Goal: Task Accomplishment & Management: Complete application form

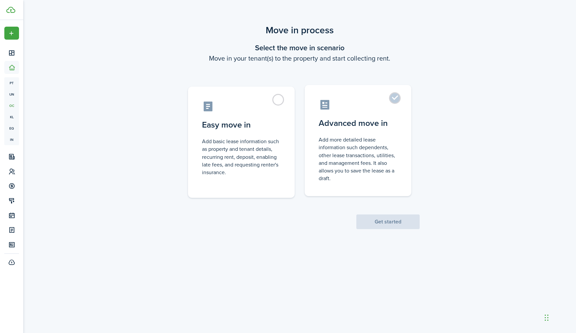
click at [365, 119] on control-radio-card-title "Advanced move in" at bounding box center [357, 123] width 79 height 12
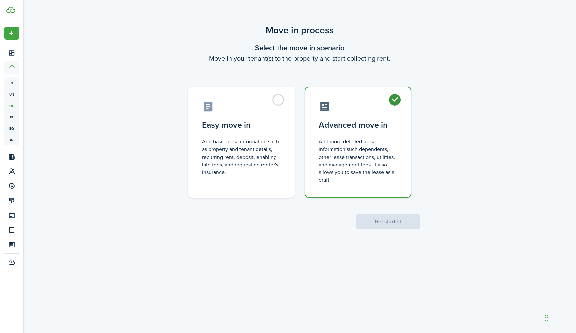
radio input "true"
click at [392, 219] on button "Get started" at bounding box center [387, 222] width 63 height 15
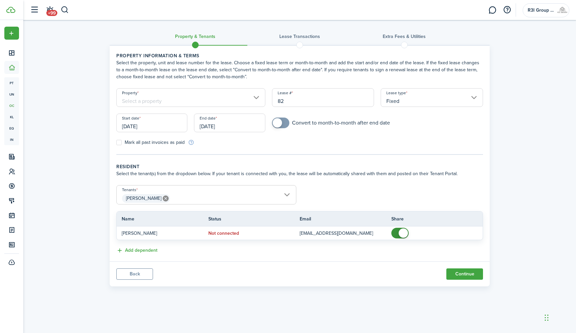
click at [256, 99] on input "Property" at bounding box center [190, 97] width 149 height 19
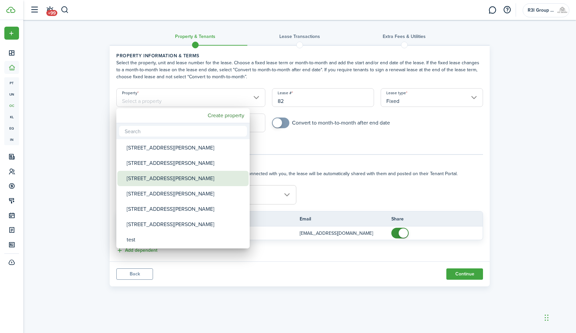
click at [177, 175] on div "[STREET_ADDRESS][PERSON_NAME]" at bounding box center [186, 178] width 118 height 15
type input "[STREET_ADDRESS][PERSON_NAME]"
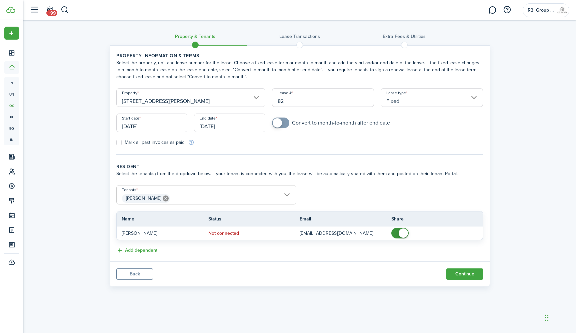
click at [165, 126] on input "[DATE]" at bounding box center [151, 123] width 71 height 19
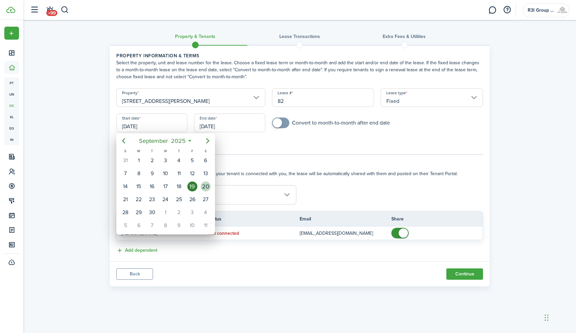
click at [203, 187] on div "20" at bounding box center [206, 187] width 10 height 10
type input "[DATE]"
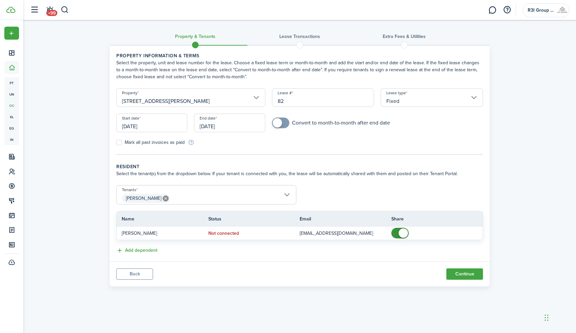
click at [214, 127] on input "[DATE]" at bounding box center [229, 123] width 71 height 19
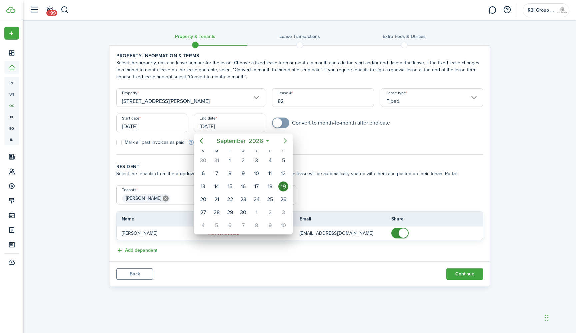
click at [282, 139] on icon "Next page" at bounding box center [285, 141] width 8 height 8
click at [287, 143] on icon "Next page" at bounding box center [285, 141] width 8 height 8
click at [287, 140] on icon "Next page" at bounding box center [285, 141] width 8 height 8
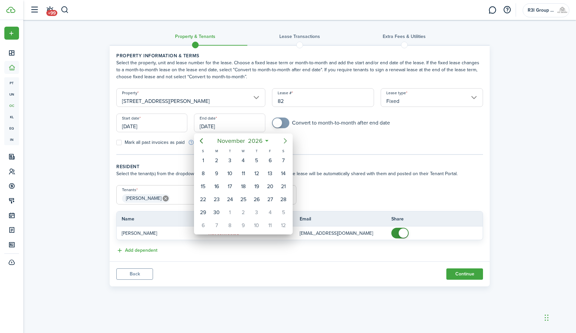
click at [287, 140] on icon "Next page" at bounding box center [285, 141] width 8 height 8
click at [254, 209] on div "31" at bounding box center [256, 213] width 10 height 10
type input "[DATE]"
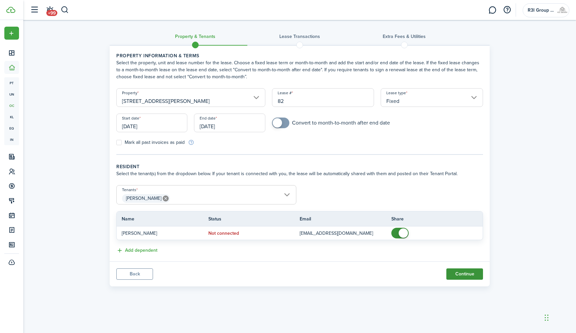
click at [467, 275] on button "Continue" at bounding box center [464, 273] width 37 height 11
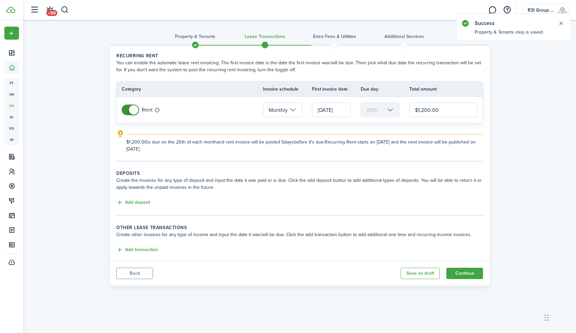
click at [143, 276] on button "Back" at bounding box center [134, 273] width 37 height 11
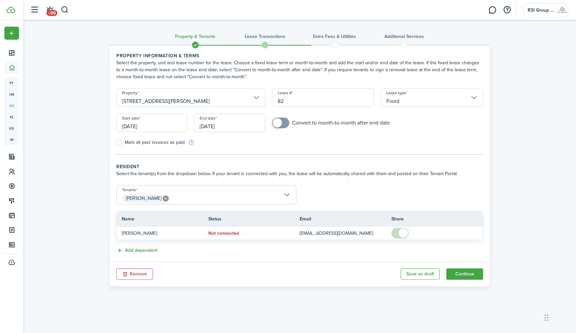
click at [213, 128] on input "[DATE]" at bounding box center [229, 123] width 71 height 19
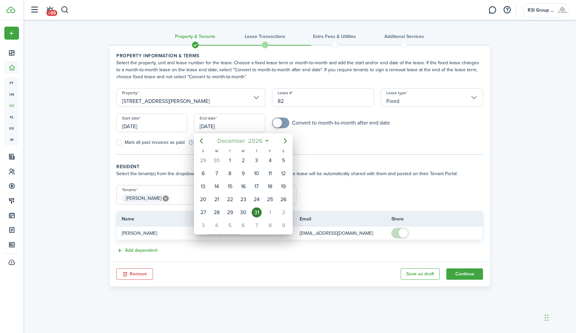
click at [264, 141] on span "2026" at bounding box center [255, 141] width 18 height 12
click at [250, 139] on mbsc-button "2026" at bounding box center [239, 141] width 23 height 12
click at [251, 198] on div "2025" at bounding box center [243, 200] width 24 height 11
click at [270, 219] on div "Dec" at bounding box center [274, 221] width 24 height 11
click at [244, 210] on div "31" at bounding box center [243, 213] width 10 height 10
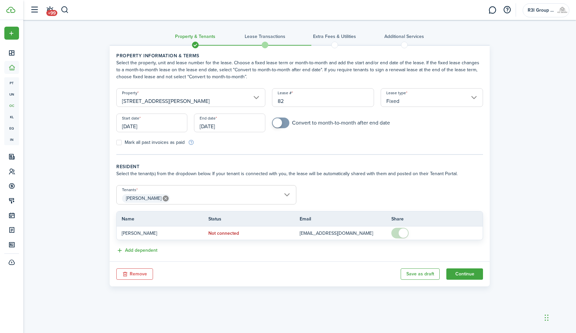
type input "[DATE]"
click at [474, 276] on button "Continue" at bounding box center [464, 273] width 37 height 11
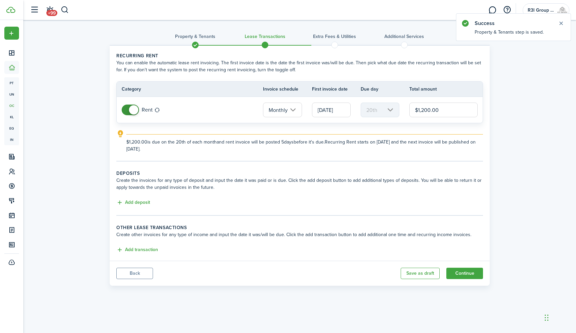
click at [343, 108] on input "[DATE]" at bounding box center [331, 110] width 39 height 15
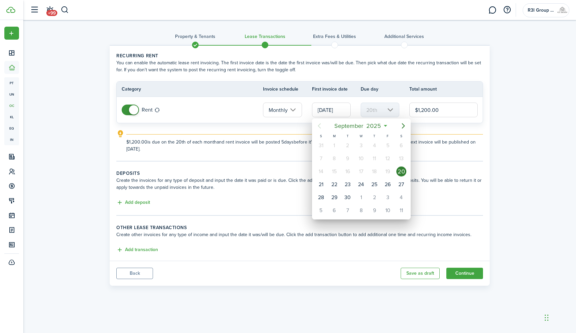
click at [300, 116] on div at bounding box center [288, 167] width 682 height 440
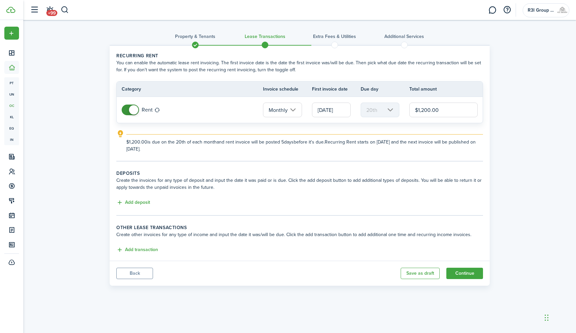
click at [296, 112] on input "Monthly" at bounding box center [282, 110] width 39 height 15
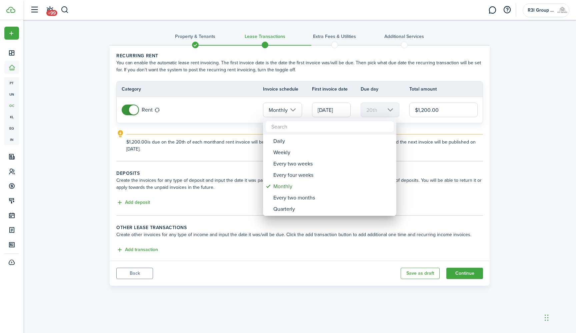
click at [194, 136] on div at bounding box center [288, 167] width 682 height 440
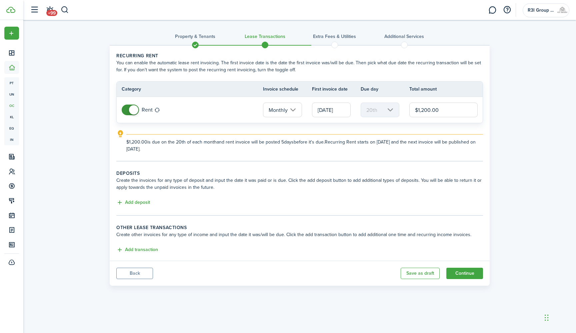
click at [127, 110] on span at bounding box center [130, 110] width 7 height 11
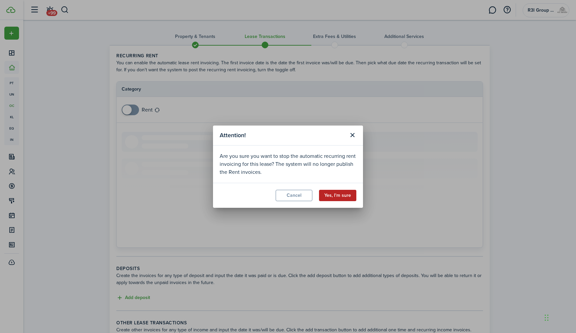
click at [347, 196] on button "Yes, I'm sure" at bounding box center [337, 195] width 37 height 11
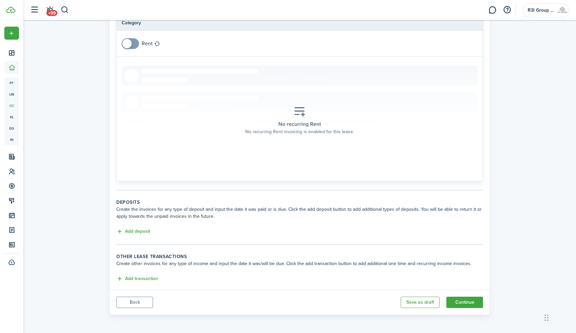
scroll to position [66, 0]
click at [144, 230] on button "Add deposit" at bounding box center [133, 232] width 34 height 8
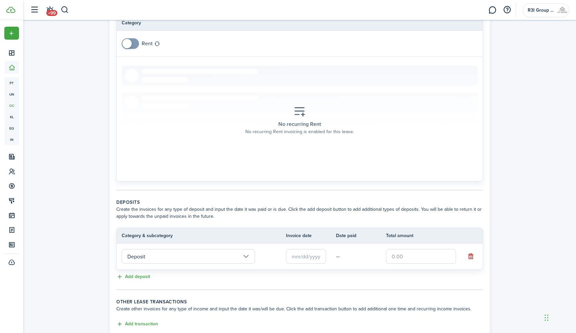
click at [399, 253] on input "text" at bounding box center [421, 256] width 70 height 15
click at [399, 254] on input "text" at bounding box center [421, 256] width 70 height 15
click at [312, 255] on input "text" at bounding box center [306, 256] width 40 height 15
type input "$500.00"
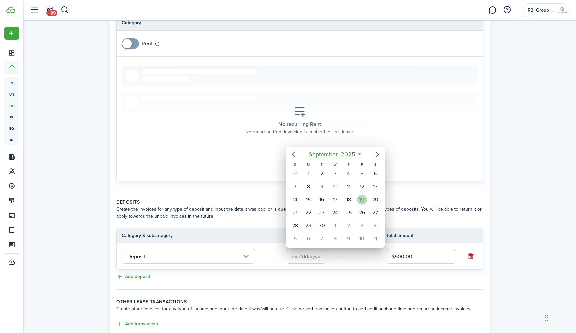
click at [358, 200] on div "19" at bounding box center [362, 200] width 10 height 10
type input "[DATE]"
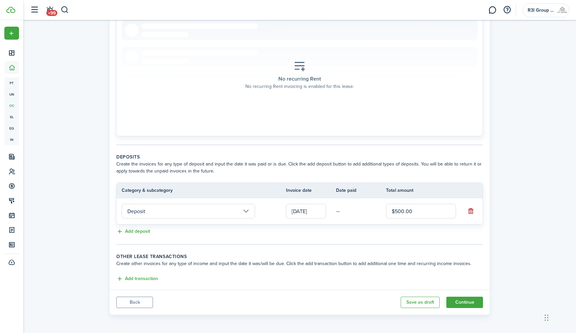
scroll to position [112, 0]
click at [146, 279] on button "Add transaction" at bounding box center [137, 279] width 42 height 8
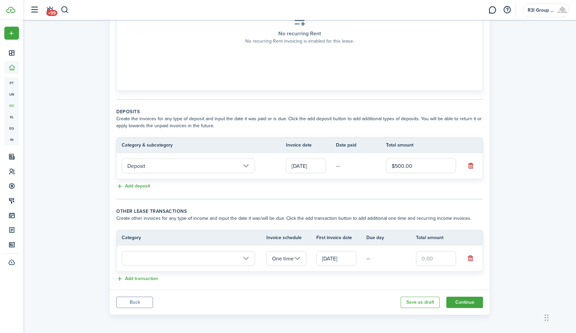
scroll to position [157, 0]
click at [248, 258] on input "text" at bounding box center [188, 258] width 133 height 15
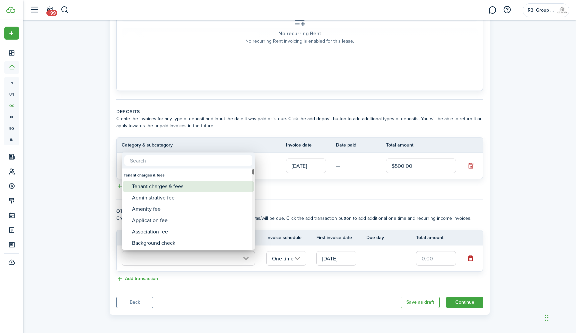
click at [207, 191] on div "Tenant charges & fees" at bounding box center [191, 186] width 118 height 11
type input "Tenant charges & fees"
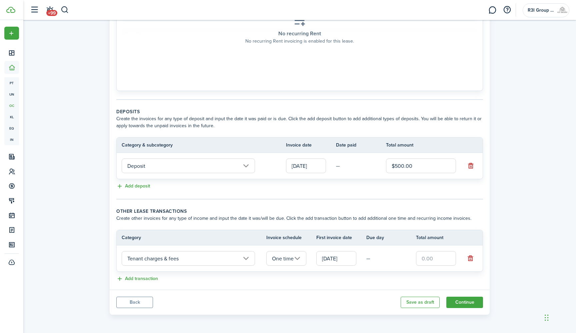
click at [433, 256] on input "text" at bounding box center [436, 258] width 40 height 15
type input "$841.67"
click at [544, 244] on div "Property & Tenants Lease Transactions Extra fees & Utilities Additional Service…" at bounding box center [299, 90] width 552 height 455
click at [344, 261] on input "[DATE]" at bounding box center [336, 258] width 40 height 15
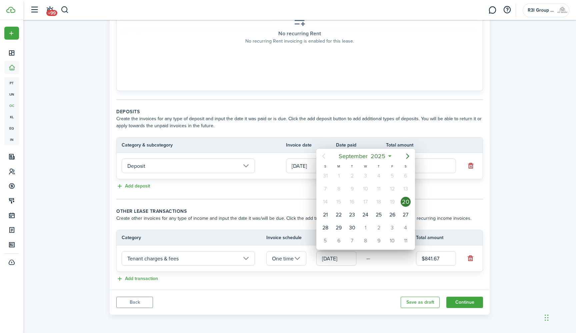
click at [538, 176] on div at bounding box center [288, 167] width 682 height 440
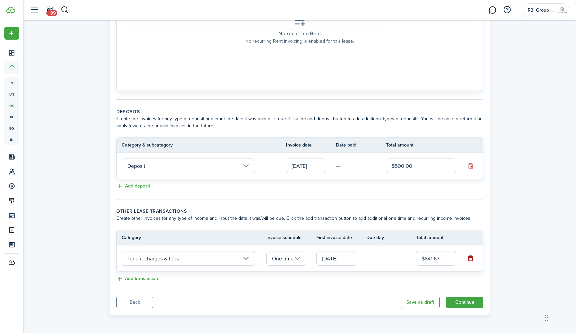
click at [470, 258] on button "button" at bounding box center [470, 258] width 9 height 9
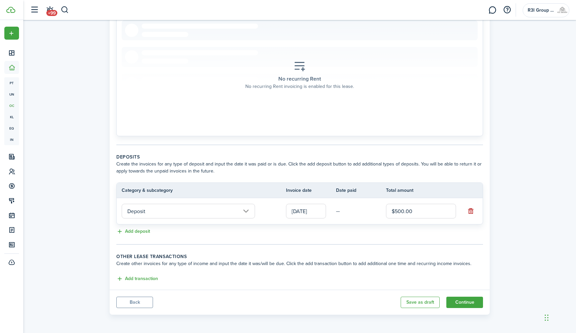
scroll to position [105, 0]
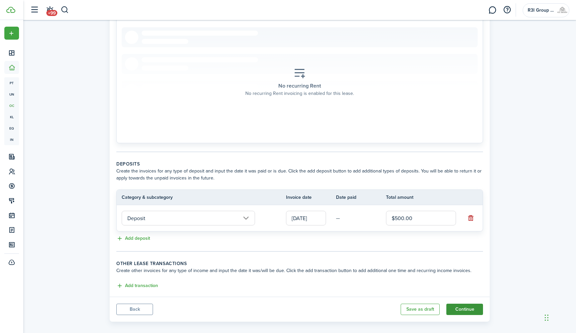
click at [466, 310] on button "Continue" at bounding box center [464, 309] width 37 height 11
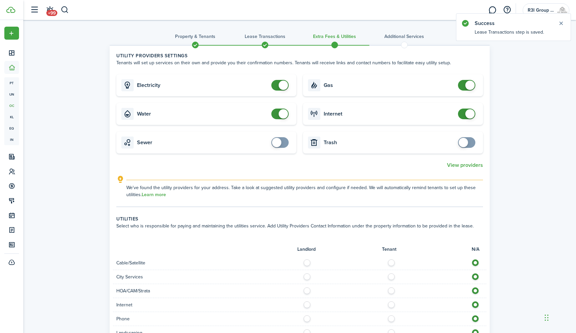
checkbox input "false"
click at [278, 88] on span at bounding box center [279, 85] width 7 height 11
checkbox input "false"
click at [276, 114] on span at bounding box center [279, 114] width 7 height 11
checkbox input "false"
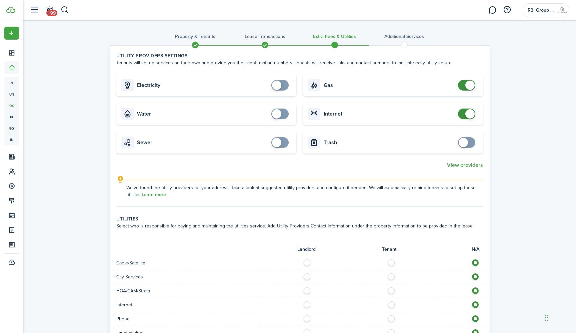
click at [463, 87] on span at bounding box center [466, 85] width 7 height 11
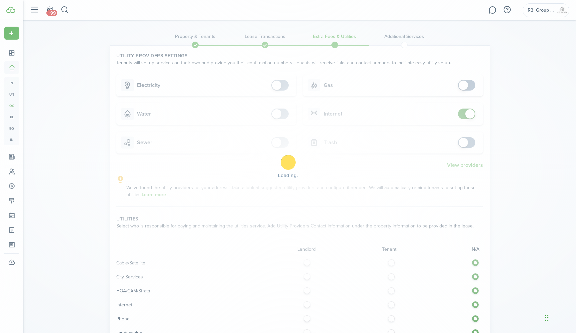
click at [460, 115] on div "Loading" at bounding box center [288, 166] width 576 height 333
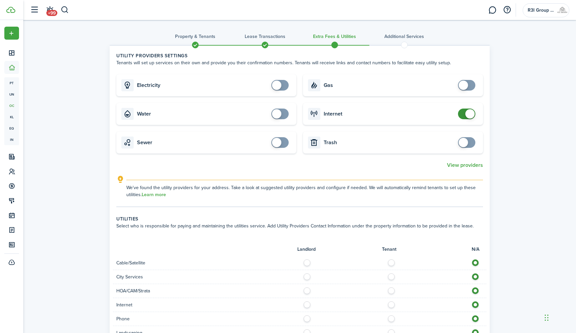
checkbox input "false"
click at [463, 115] on span at bounding box center [466, 114] width 7 height 11
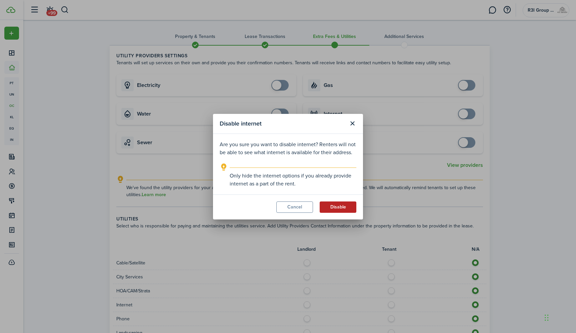
click at [337, 208] on button "Disable" at bounding box center [337, 207] width 37 height 11
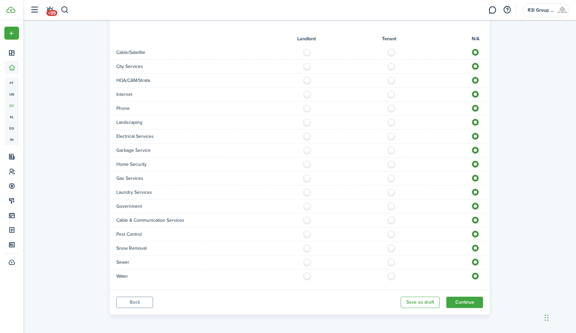
scroll to position [211, 0]
click at [464, 306] on button "Continue" at bounding box center [464, 302] width 37 height 11
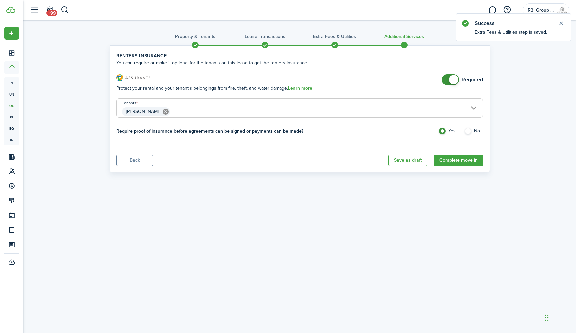
checkbox input "false"
click at [447, 79] on span at bounding box center [450, 79] width 7 height 11
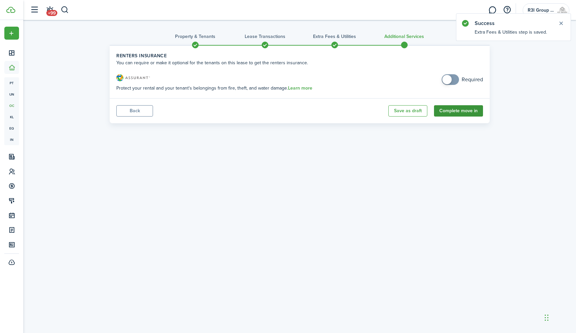
click at [454, 111] on button "Complete move in" at bounding box center [458, 110] width 49 height 11
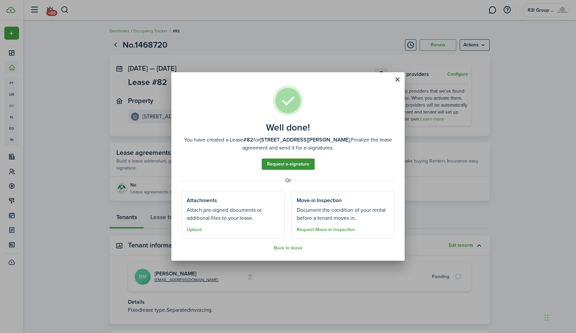
click at [306, 165] on link "Request e-signature" at bounding box center [287, 164] width 53 height 11
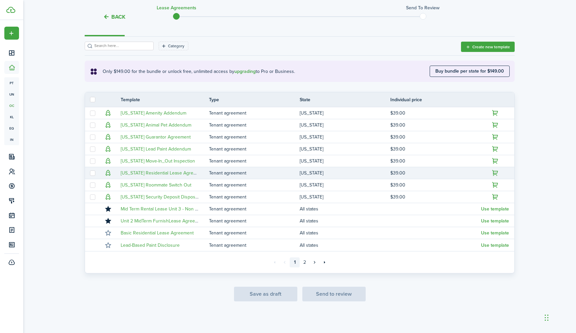
scroll to position [88, 0]
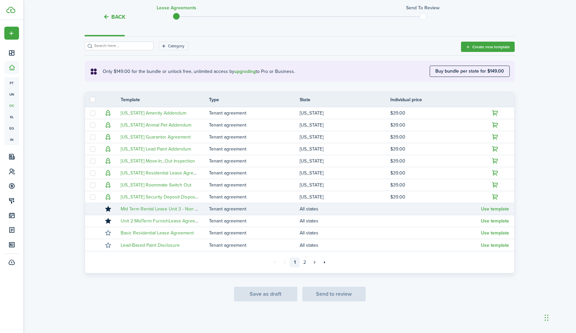
click at [376, 210] on td "All states" at bounding box center [344, 209] width 91 height 9
click at [200, 210] on td "Mid Term Rental Lease Unit 3 - Non Medical and Pets" at bounding box center [162, 209] width 93 height 9
click at [487, 208] on button "Use template" at bounding box center [495, 209] width 28 height 5
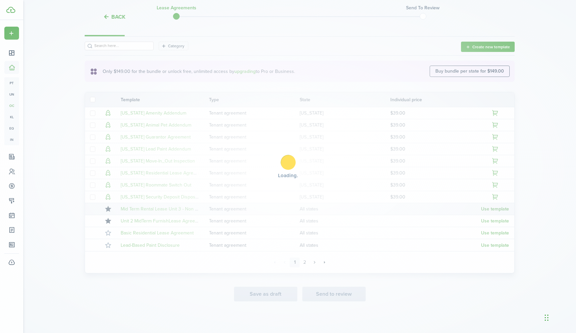
scroll to position [58, 0]
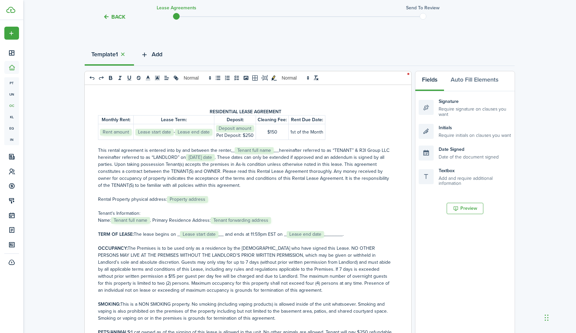
click at [152, 56] on button "Add" at bounding box center [151, 56] width 35 height 20
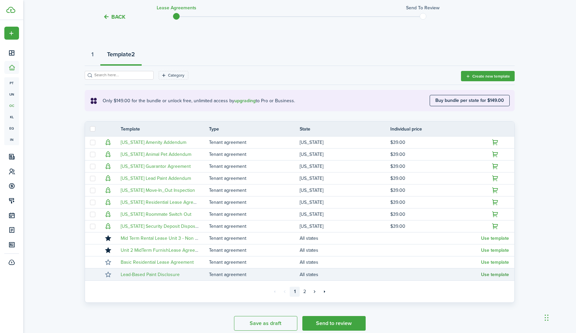
click at [502, 274] on button "Use template" at bounding box center [495, 274] width 28 height 5
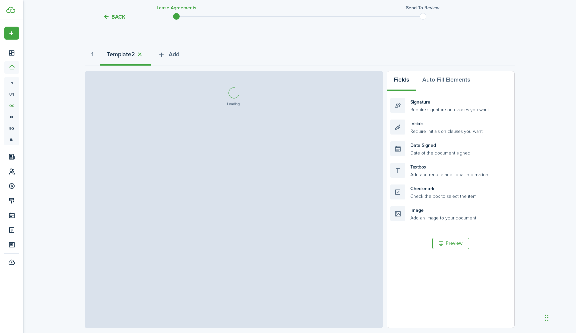
select select "fit"
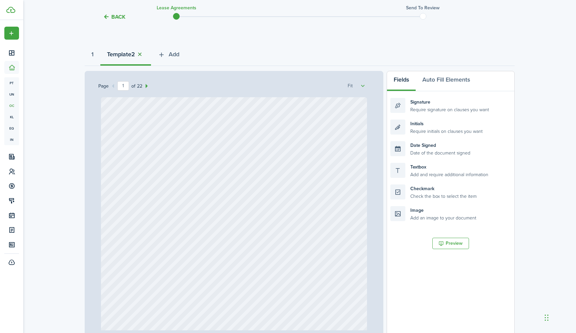
click at [142, 56] on button "button" at bounding box center [139, 55] width 9 height 8
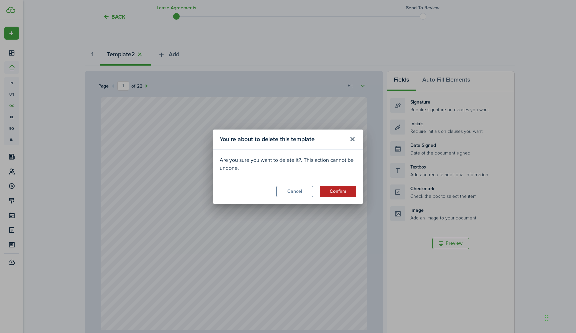
click at [340, 191] on button "Confirm" at bounding box center [337, 191] width 37 height 11
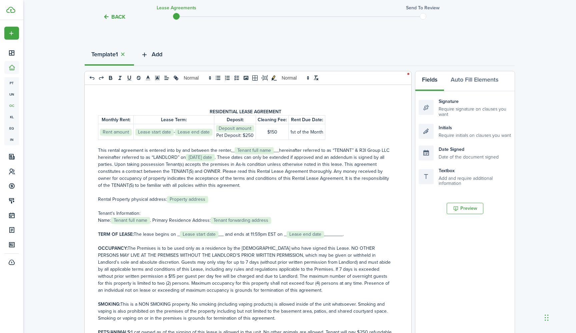
click at [161, 56] on span "Add" at bounding box center [157, 54] width 11 height 9
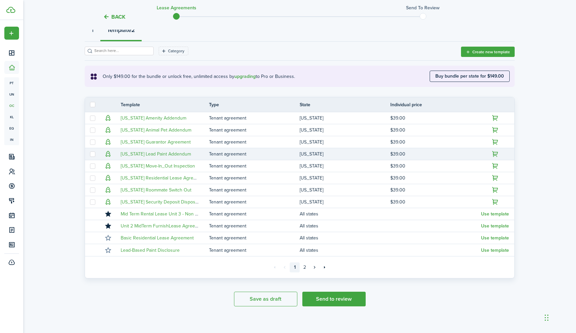
scroll to position [84, 0]
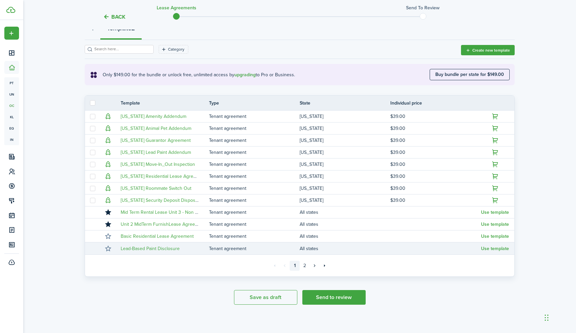
click at [494, 251] on td "Use template" at bounding box center [497, 248] width 33 height 9
click at [494, 249] on button "Use template" at bounding box center [495, 248] width 28 height 5
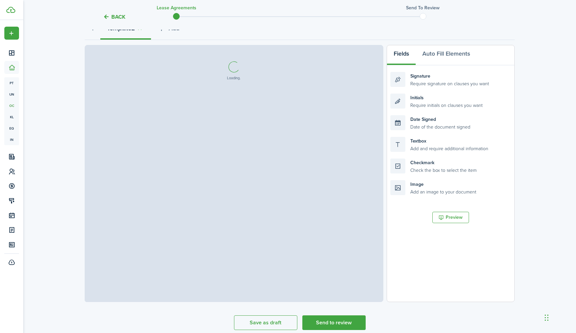
select select "fit"
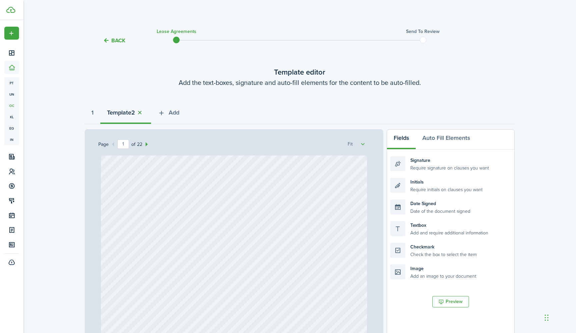
scroll to position [0, 0]
click at [142, 114] on button "button" at bounding box center [139, 113] width 9 height 8
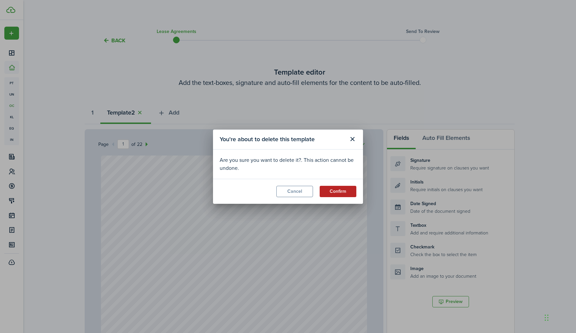
click at [335, 192] on button "Confirm" at bounding box center [337, 191] width 37 height 11
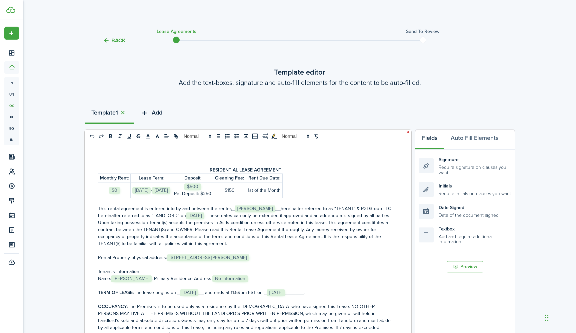
click at [155, 113] on span "Add" at bounding box center [157, 112] width 11 height 9
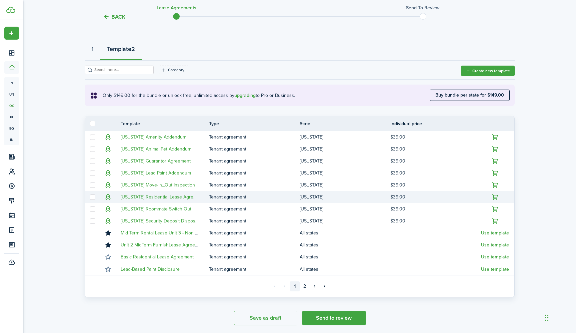
scroll to position [66, 0]
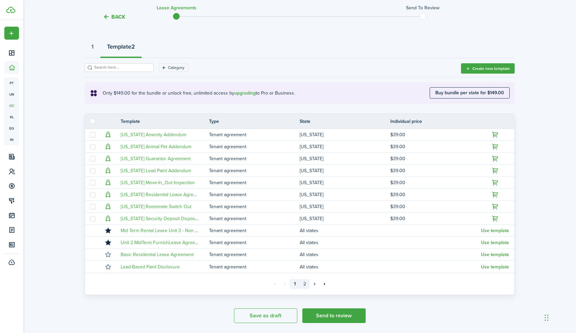
click at [307, 285] on link "2" at bounding box center [304, 284] width 10 height 10
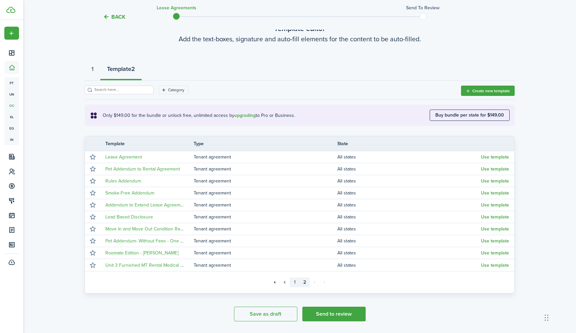
click at [294, 282] on link "1" at bounding box center [294, 282] width 10 height 10
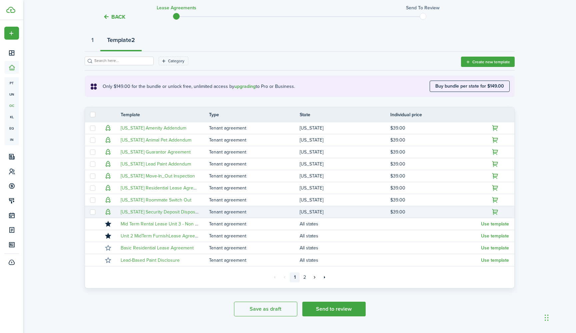
scroll to position [85, 0]
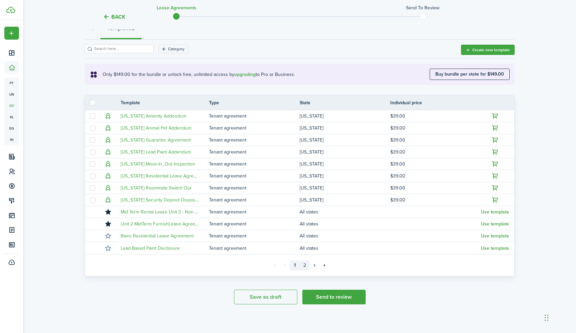
click at [306, 266] on link "2" at bounding box center [304, 265] width 10 height 10
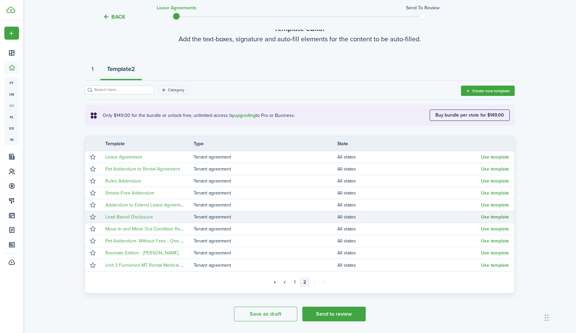
click at [487, 216] on button "Use template" at bounding box center [495, 217] width 28 height 5
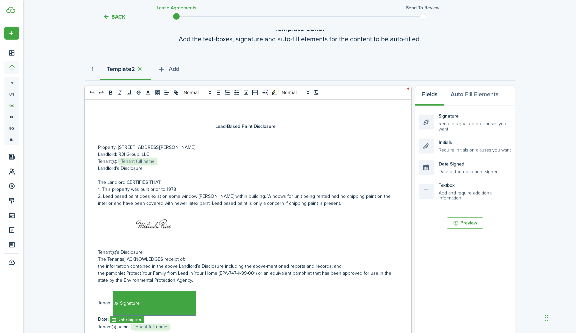
click at [169, 149] on p "Property: [STREET_ADDRESS][PERSON_NAME]" at bounding box center [245, 147] width 295 height 7
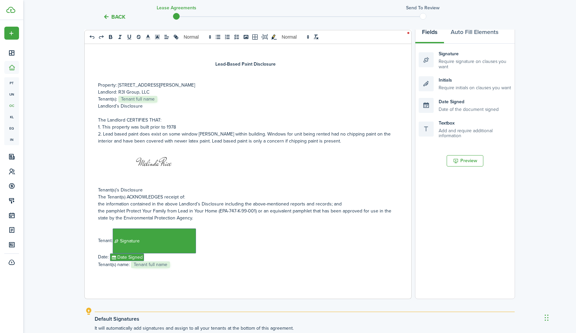
scroll to position [115, 0]
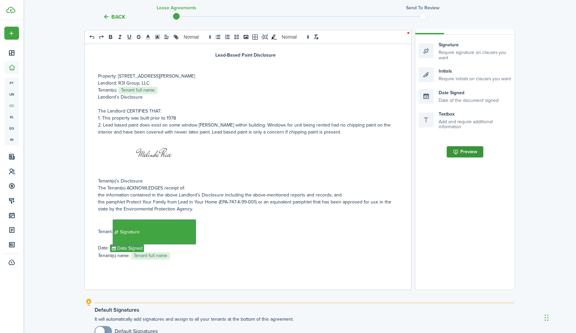
click at [467, 153] on button "Preview" at bounding box center [464, 151] width 37 height 11
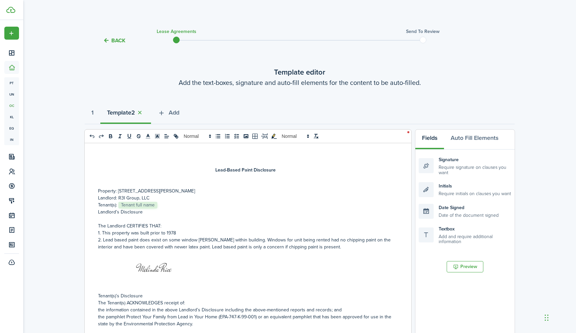
scroll to position [0, 0]
click at [92, 111] on strong "1" at bounding box center [92, 112] width 2 height 9
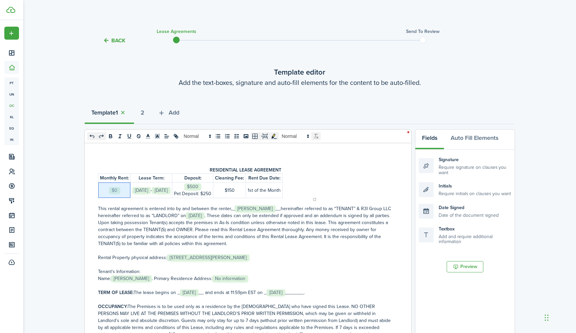
click at [121, 187] on p "﻿ $0 ﻿" at bounding box center [114, 190] width 29 height 7
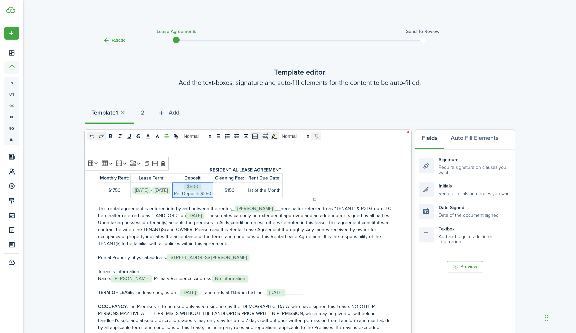
click at [211, 189] on p "﻿ $500 ﻿" at bounding box center [192, 186] width 37 height 7
click at [211, 194] on p "Pet Deposit: $250" at bounding box center [192, 193] width 37 height 7
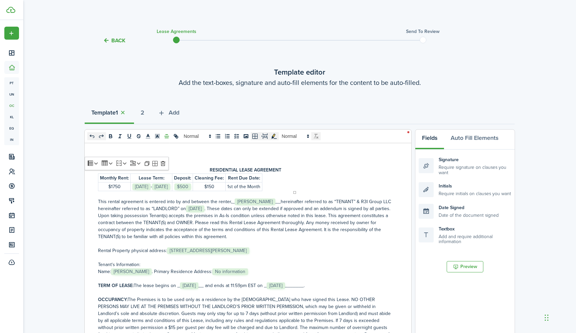
click at [224, 187] on p "$150" at bounding box center [209, 186] width 29 height 7
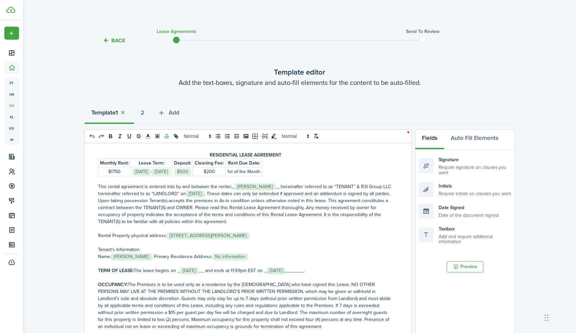
scroll to position [18, 0]
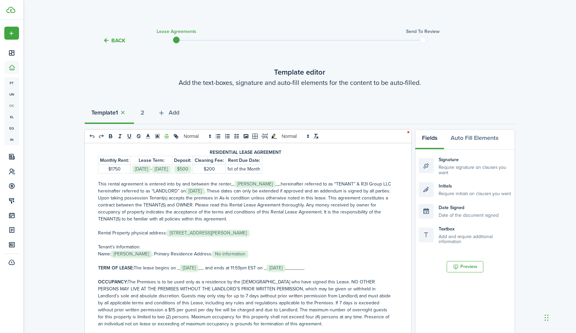
click at [261, 221] on p "This rental agreement is entered into by and between the renter,_﻿ [PERSON_NAME…" at bounding box center [245, 202] width 295 height 42
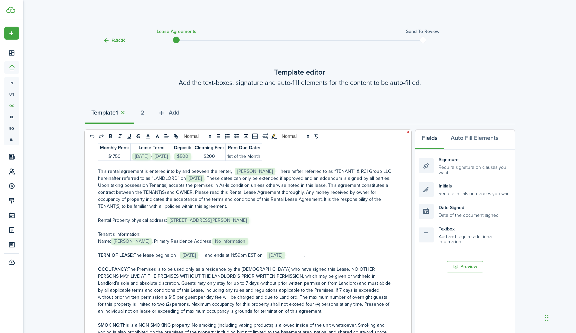
scroll to position [31, 0]
click at [259, 220] on p "Rental Property physical address: ﻿ [STREET_ADDRESS][PERSON_NAME] ﻿" at bounding box center [245, 219] width 295 height 7
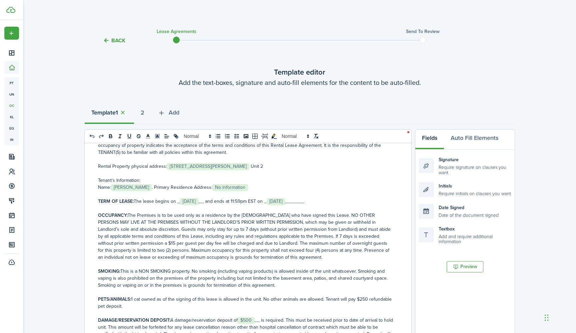
scroll to position [86, 0]
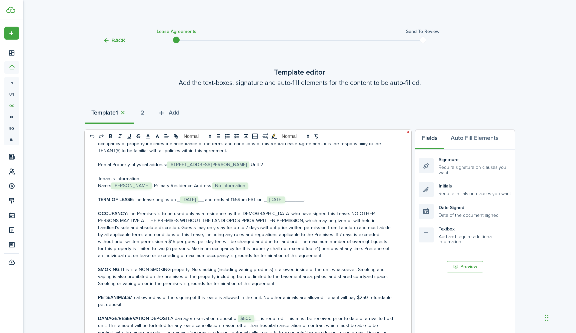
click at [239, 188] on span "No information" at bounding box center [230, 186] width 36 height 7
click at [245, 185] on p "Name: ﻿ [PERSON_NAME] ﻿. Primary Residence Address: ﻿ No information ﻿" at bounding box center [245, 185] width 295 height 7
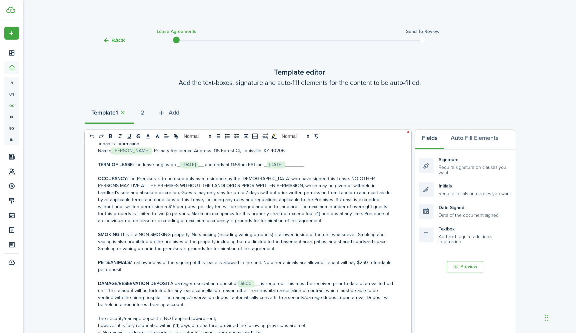
scroll to position [123, 0]
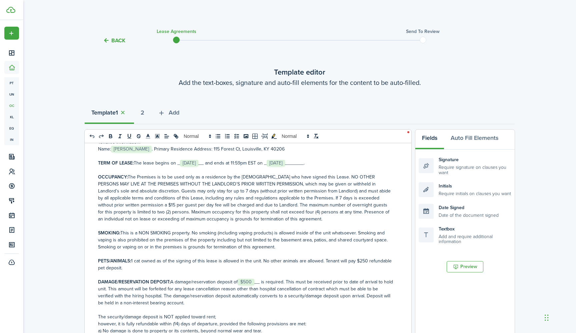
click at [237, 212] on p "OCCUPANCY: The Premises is to be used only as a residence by the [DEMOGRAPHIC_D…" at bounding box center [245, 198] width 295 height 49
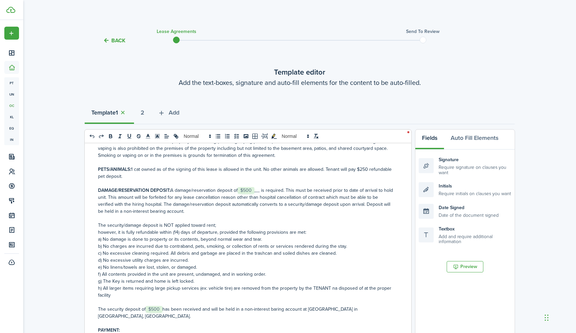
scroll to position [220, 0]
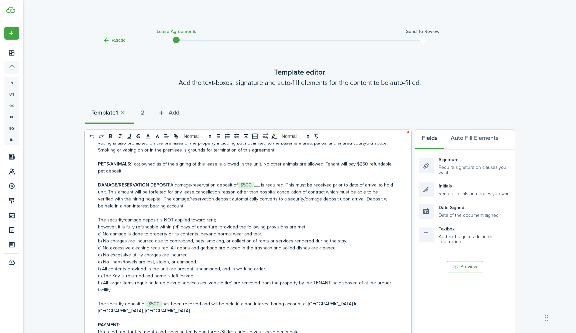
drag, startPoint x: 224, startPoint y: 172, endPoint x: 133, endPoint y: 163, distance: 91.7
click at [133, 163] on p "PETS/ANIMALS: 1 cat owned as of the signing of this lease is allowed in the uni…" at bounding box center [245, 168] width 295 height 14
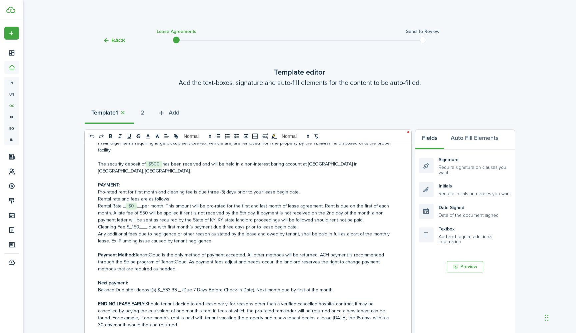
scroll to position [360, 0]
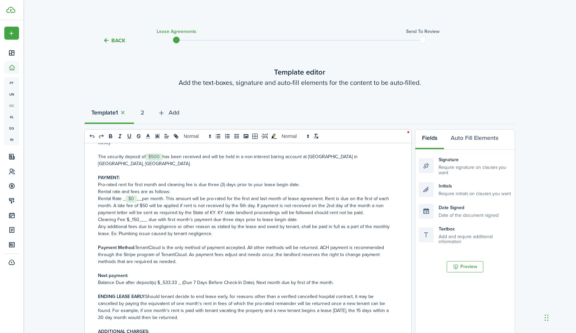
click at [137, 195] on p "Rental Rate _﻿ $0 ﻿__per month. This amount will be pro-rated for the first and…" at bounding box center [245, 205] width 295 height 21
click at [137, 216] on p "Cleaning Fee $_150___ due with first month’s payment due three days prior to le…" at bounding box center [245, 219] width 295 height 7
click at [192, 237] on p at bounding box center [245, 240] width 295 height 7
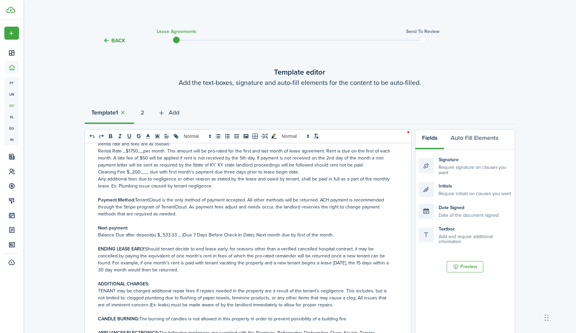
scroll to position [418, 0]
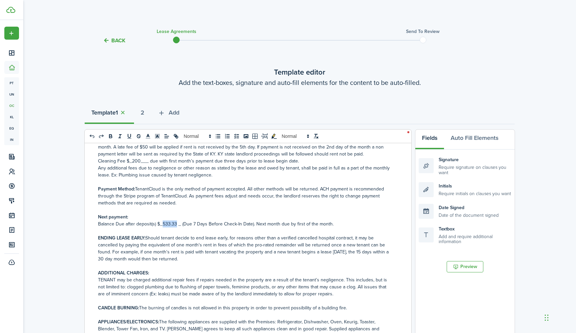
drag, startPoint x: 176, startPoint y: 218, endPoint x: 163, endPoint y: 218, distance: 13.0
click at [163, 221] on p "Balance Due after deposit(s) $_533.33 _ (Due 7 Days Before Check-In Date). Next…" at bounding box center [245, 224] width 295 height 7
drag, startPoint x: 239, startPoint y: 217, endPoint x: 171, endPoint y: 217, distance: 68.3
click at [171, 221] on p "Balance Due after deposit(s) $_8 _ (Due 7 Days Before Check-In Date). Next mont…" at bounding box center [245, 224] width 295 height 7
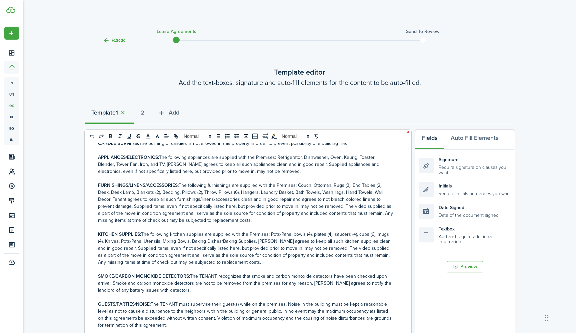
scroll to position [592, 0]
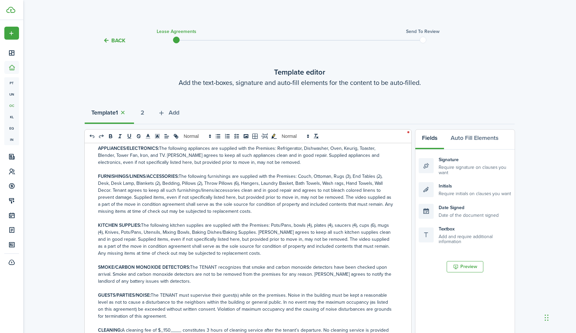
click at [379, 173] on p "FURNISHINGS/LINENS/ACCESSORIES: The following furnishings are supplied with the…" at bounding box center [245, 194] width 295 height 42
click at [188, 175] on p "FURNISHINGS/LINENS/ACCESSORIES: The following furnishings are supplied with the…" at bounding box center [245, 194] width 295 height 42
click at [224, 174] on p "FURNISHINGS/LINENS/ACCESSORIES: The following furnishings are supplied with the…" at bounding box center [245, 194] width 295 height 42
click at [308, 222] on p "KITCHEN SUPPLIES: The following kitchen supplies are supplied with the Premises…" at bounding box center [245, 239] width 295 height 35
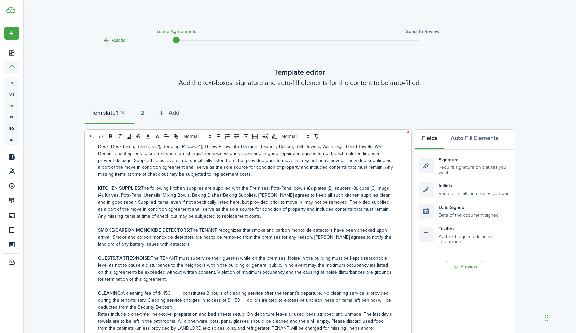
click at [213, 220] on p at bounding box center [245, 223] width 295 height 7
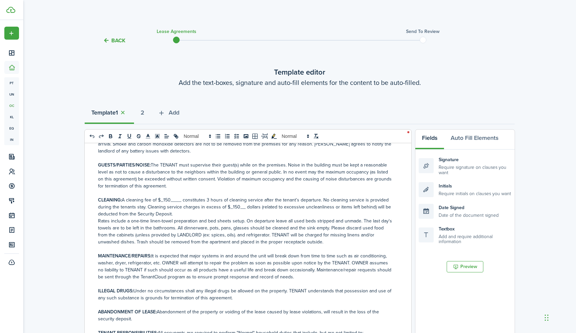
scroll to position [727, 0]
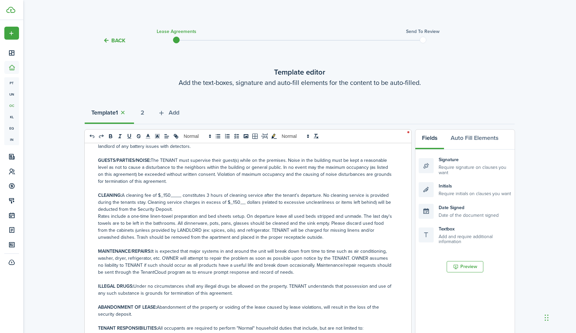
click at [169, 192] on p "CLEANING: A cleaning fee of $_150____ constitutes 3 hours of cleaning service a…" at bounding box center [245, 202] width 295 height 21
click at [236, 196] on p "CLEANING: A cleaning fee of $_200____ constitutes 3 hours of cleaning service a…" at bounding box center [245, 202] width 295 height 21
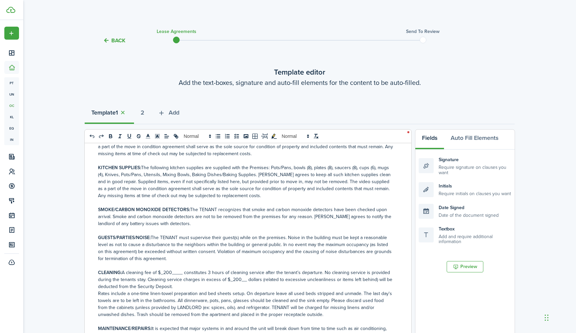
scroll to position [649, 0]
click at [299, 251] on p "GUESTS/PARTIES/NOISE: The TENANT must supervise their guest(s) while on the pre…" at bounding box center [245, 249] width 295 height 28
click at [280, 239] on p "GUESTS/PARTIES/NOISE: The TENANT must supervise their guest(s) while on the pre…" at bounding box center [245, 249] width 295 height 28
click at [253, 247] on p "GUESTS/PARTIES/NOISE: The TENANT must supervise their guest(s) while on the pre…" at bounding box center [245, 249] width 295 height 28
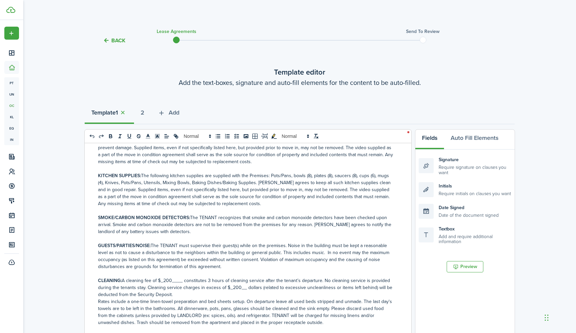
scroll to position [642, 0]
click at [233, 259] on p "GUESTS/PARTIES/NOISE: The TENANT must supervise their guest(s) while on the pre…" at bounding box center [245, 255] width 295 height 28
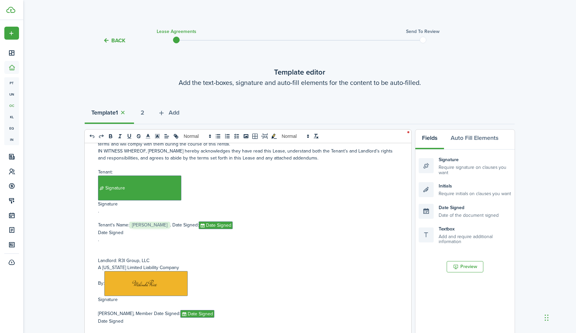
scroll to position [1477, 0]
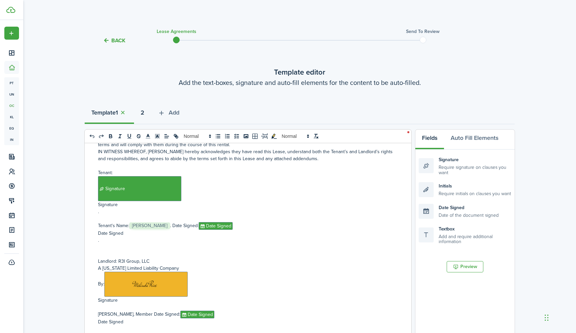
click at [148, 114] on button "2" at bounding box center [142, 114] width 17 height 20
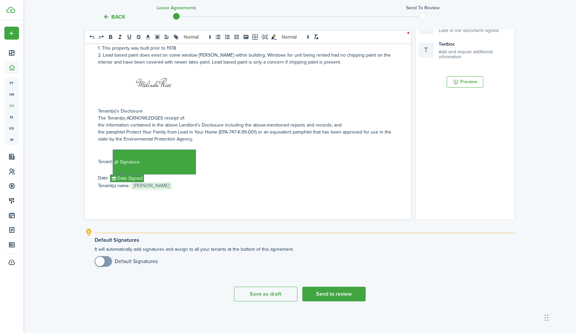
scroll to position [185, 0]
click at [333, 295] on button "Send to review" at bounding box center [333, 294] width 63 height 15
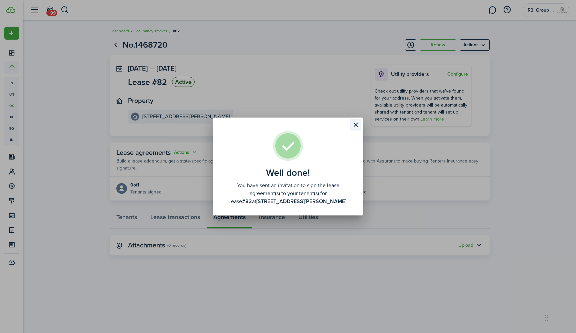
click at [355, 123] on button "Close modal" at bounding box center [355, 124] width 11 height 11
